Goal: Communication & Community: Answer question/provide support

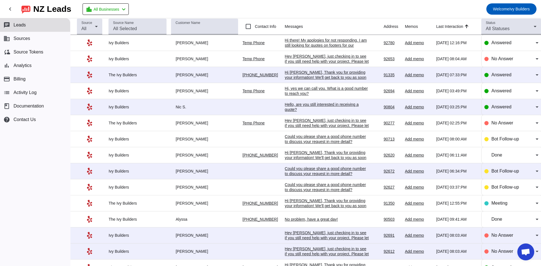
click at [36, 186] on div "chat Leads business Sources cloud_sync Source Tokens bar_chart Analytics paymen…" at bounding box center [35, 142] width 70 height 248
click at [314, 49] on td "Hi there! My apologies for not responding. I am still looking for quotes on foo…" at bounding box center [334, 43] width 99 height 16
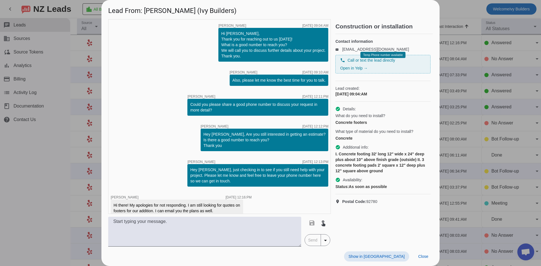
scroll to position [7, 0]
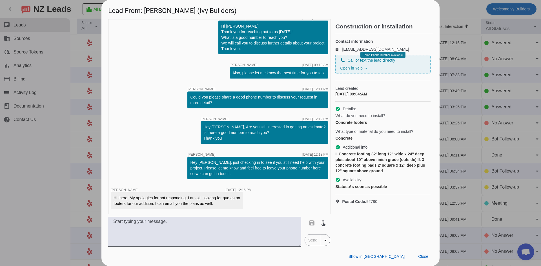
click at [110, 66] on div "timer close [PERSON_NAME] [DATE] 09:04:AM Hi [PERSON_NAME], Thank you for reach…" at bounding box center [219, 116] width 223 height 195
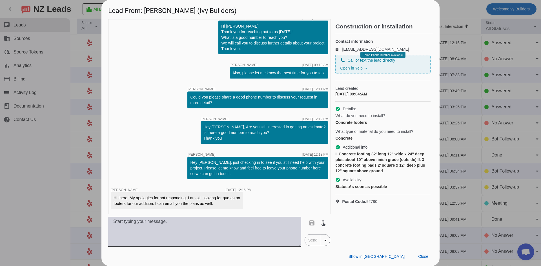
click at [273, 225] on textarea at bounding box center [204, 232] width 193 height 30
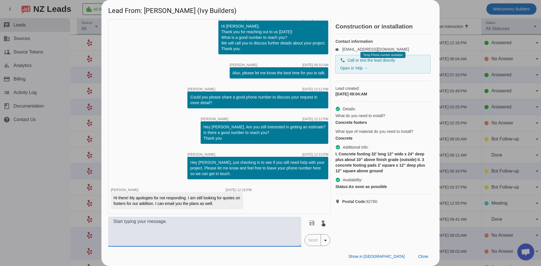
paste textarea "Hello! We can definitely help, I do want to mention our $10,000 job minimum. If…"
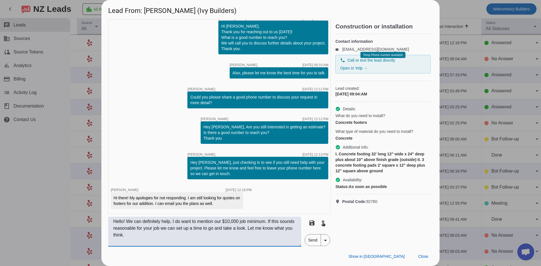
click at [130, 219] on textarea "Hello! We can definitely help, I do want to mention our $10,000 job minimum. If…" at bounding box center [204, 232] width 193 height 30
type textarea "Hello! No worries at all. We can definitely help, I do want to mention our $10,…"
click at [305, 238] on span "Send" at bounding box center [313, 240] width 16 height 11
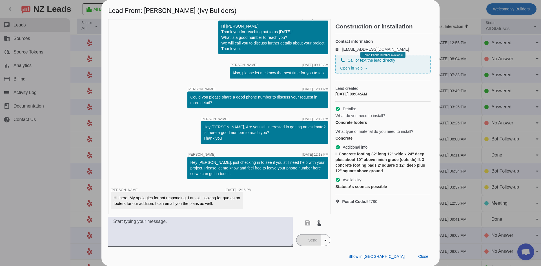
scroll to position [43, 0]
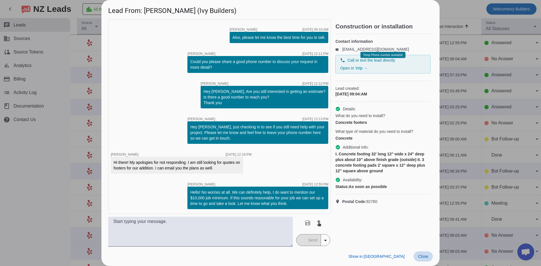
click at [423, 255] on span "Close" at bounding box center [423, 256] width 10 height 5
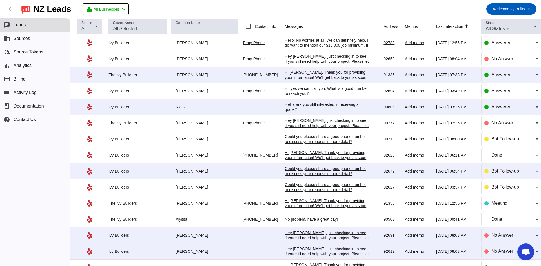
click at [292, 77] on div "Hi [PERSON_NAME], Thank you for providing your information! We'll get back to y…" at bounding box center [327, 80] width 84 height 20
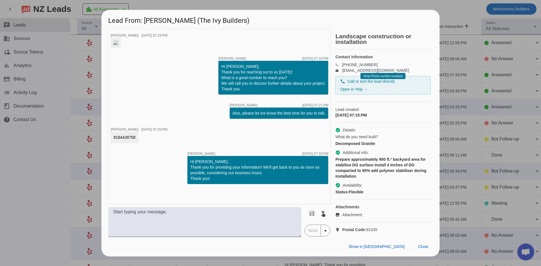
click at [112, 186] on div "timer close [PERSON_NAME] [DATE] 07:15:PM timer close [PERSON_NAME] [DATE] 07:1…" at bounding box center [219, 116] width 223 height 175
drag, startPoint x: 292, startPoint y: 235, endPoint x: 318, endPoint y: 261, distance: 36.8
click at [318, 257] on div "Show in Yelp Close" at bounding box center [270, 246] width 338 height 19
